Goal: Task Accomplishment & Management: Manage account settings

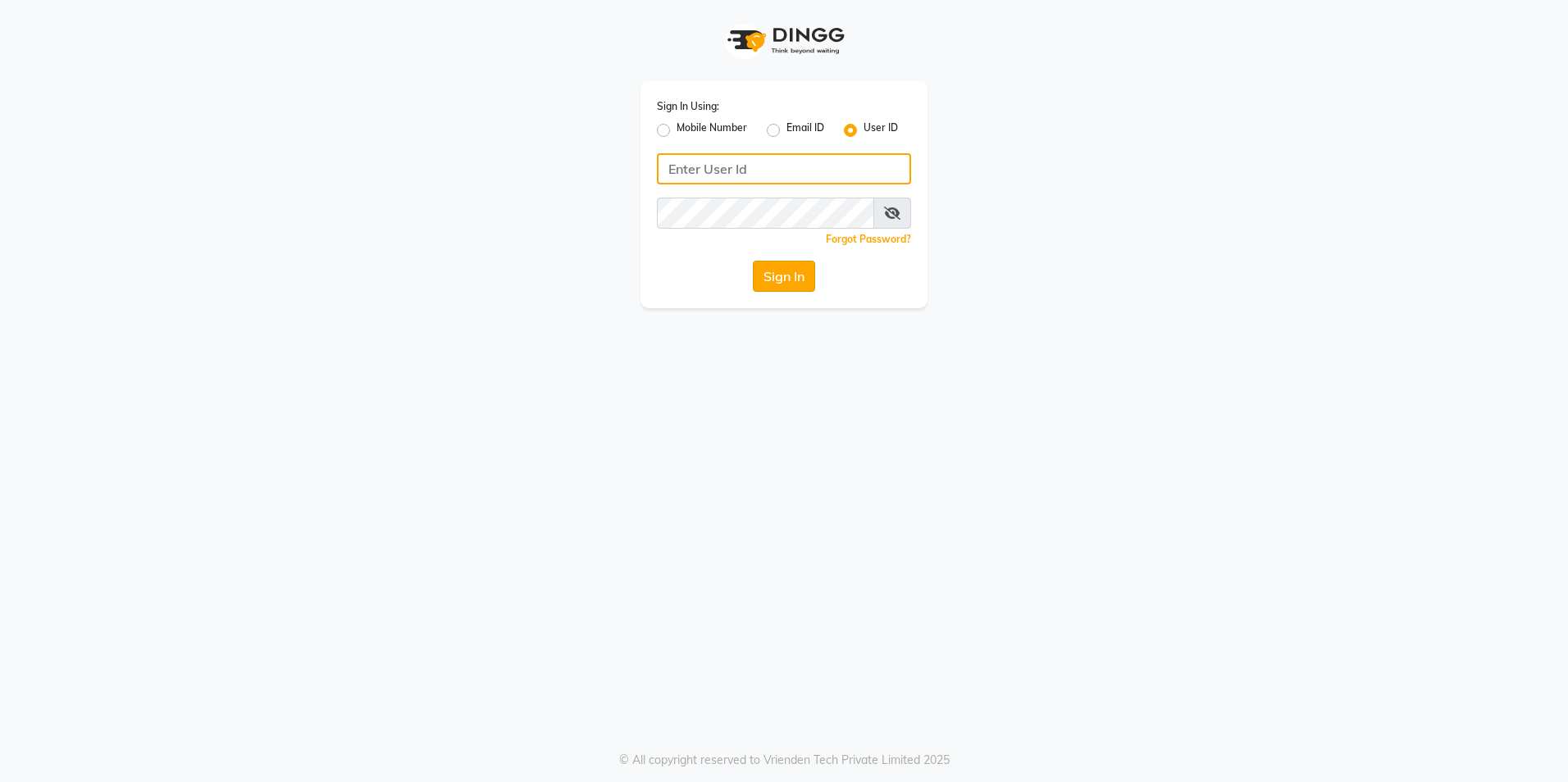
type input "8999679795"
click at [801, 281] on button "Sign In" at bounding box center [784, 276] width 63 height 31
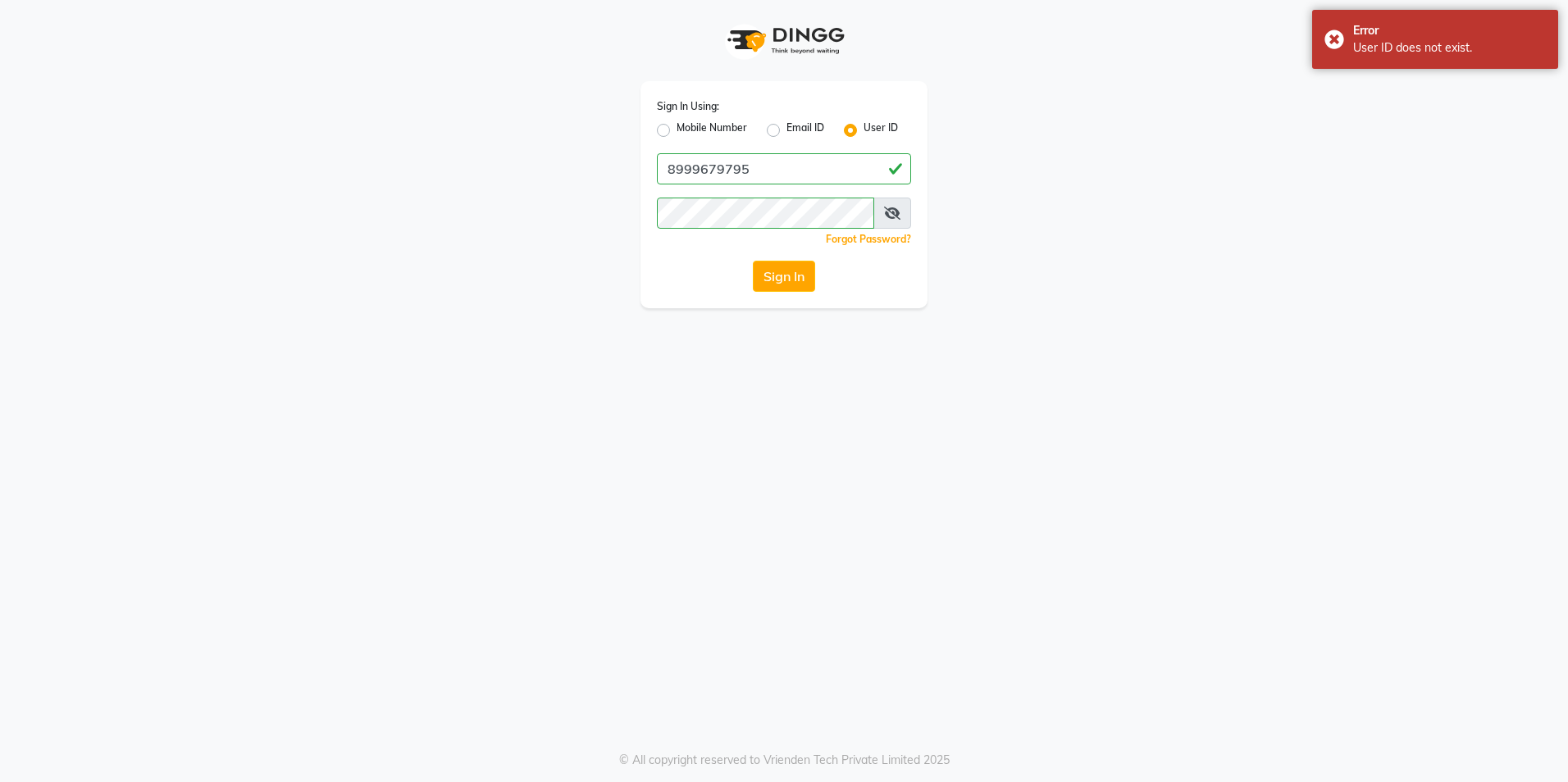
click at [700, 125] on label "Mobile Number" at bounding box center [712, 130] width 70 height 20
click at [688, 125] on input "Mobile Number" at bounding box center [682, 126] width 10 height 10
radio input "true"
radio input "false"
click at [738, 173] on input "Username" at bounding box center [811, 169] width 199 height 31
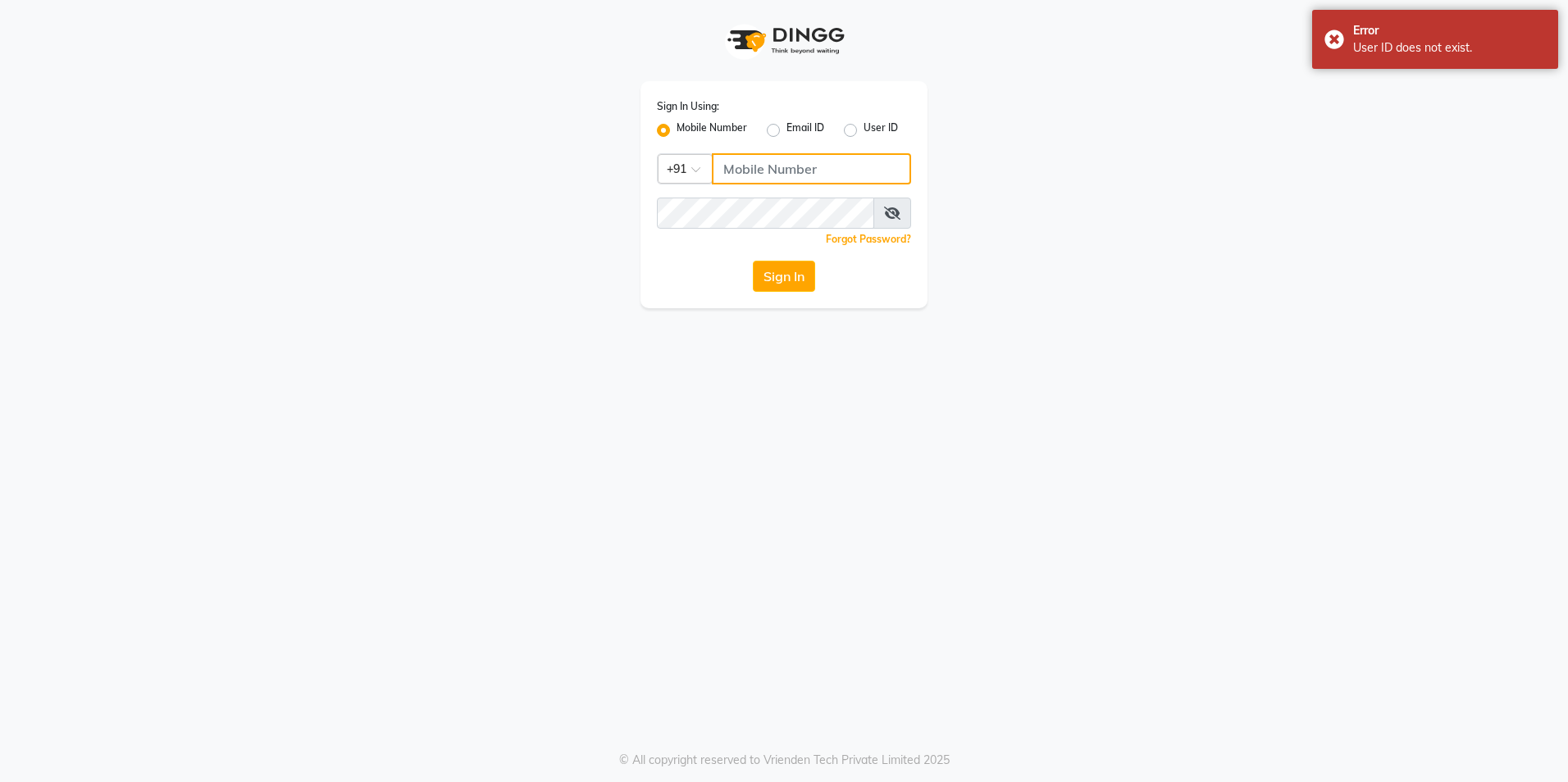
type input "8999679795"
click at [793, 269] on button "Sign In" at bounding box center [784, 276] width 63 height 31
